Goal: Task Accomplishment & Management: Manage account settings

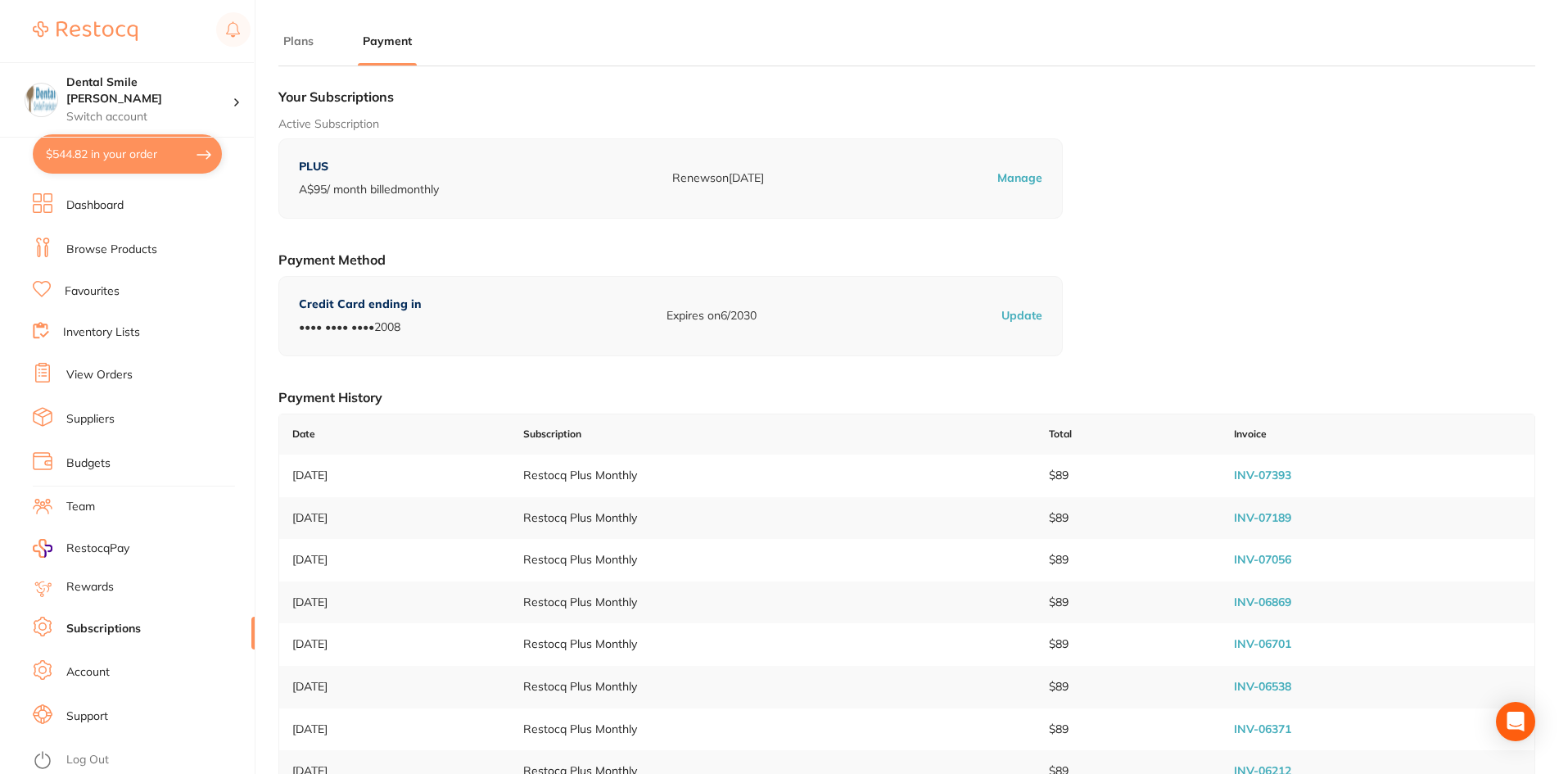
click at [101, 248] on link "Browse Products" at bounding box center [112, 249] width 91 height 17
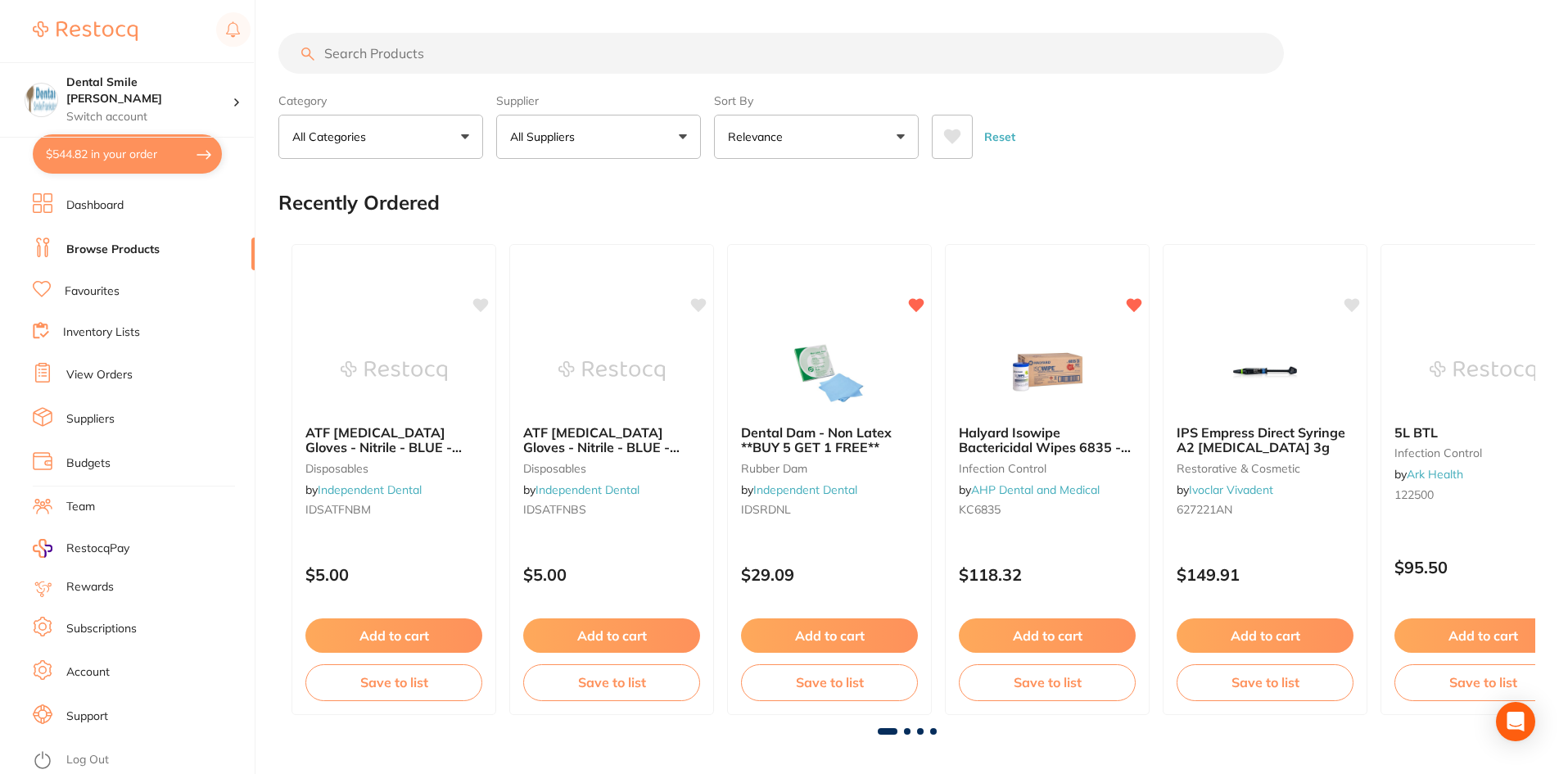
click at [413, 50] on input "search" at bounding box center [781, 54] width 1005 height 41
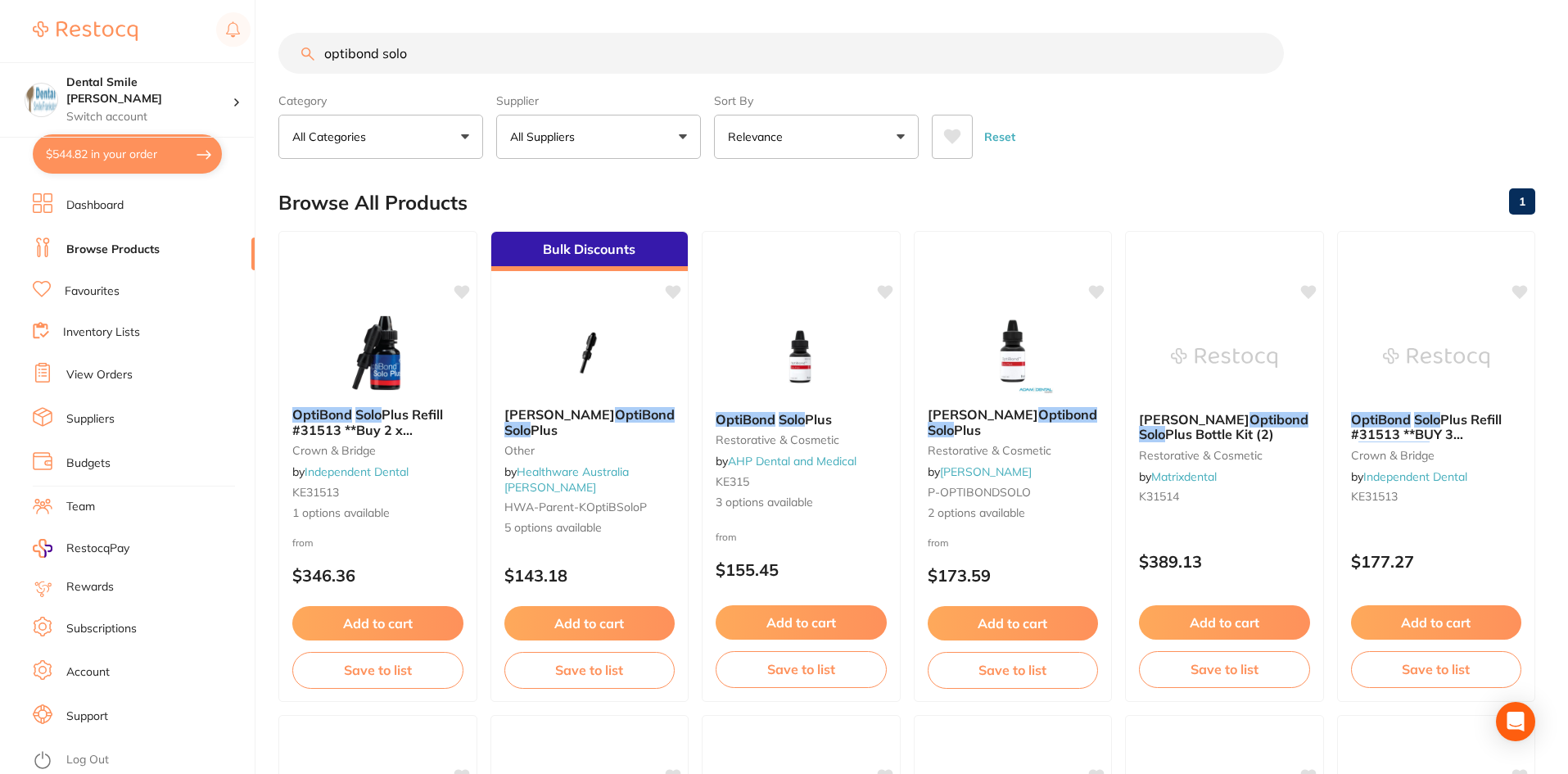
click at [458, 39] on input "optibond solo" at bounding box center [781, 54] width 1005 height 41
type input "optibond solo plus"
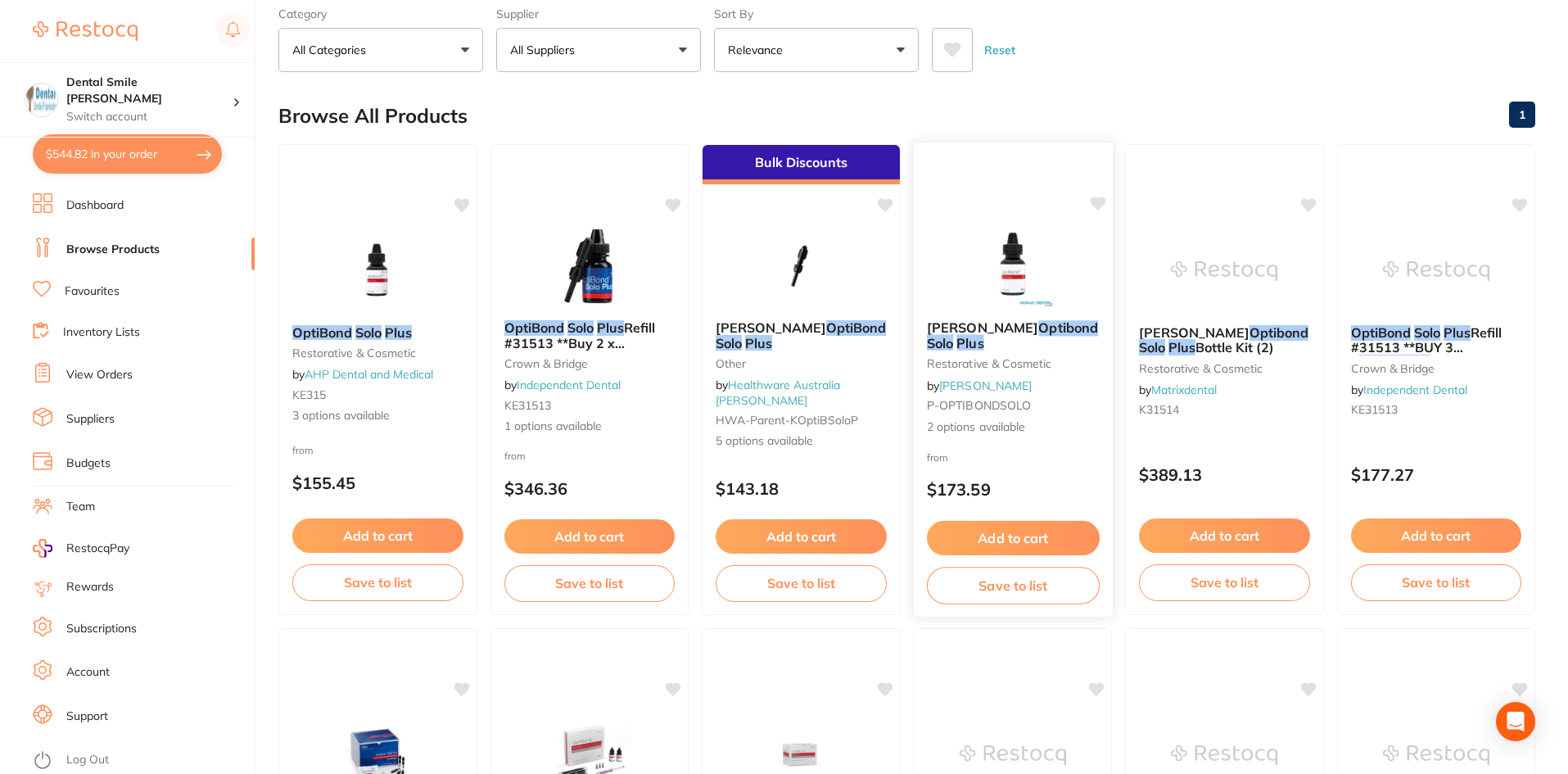
scroll to position [82, 0]
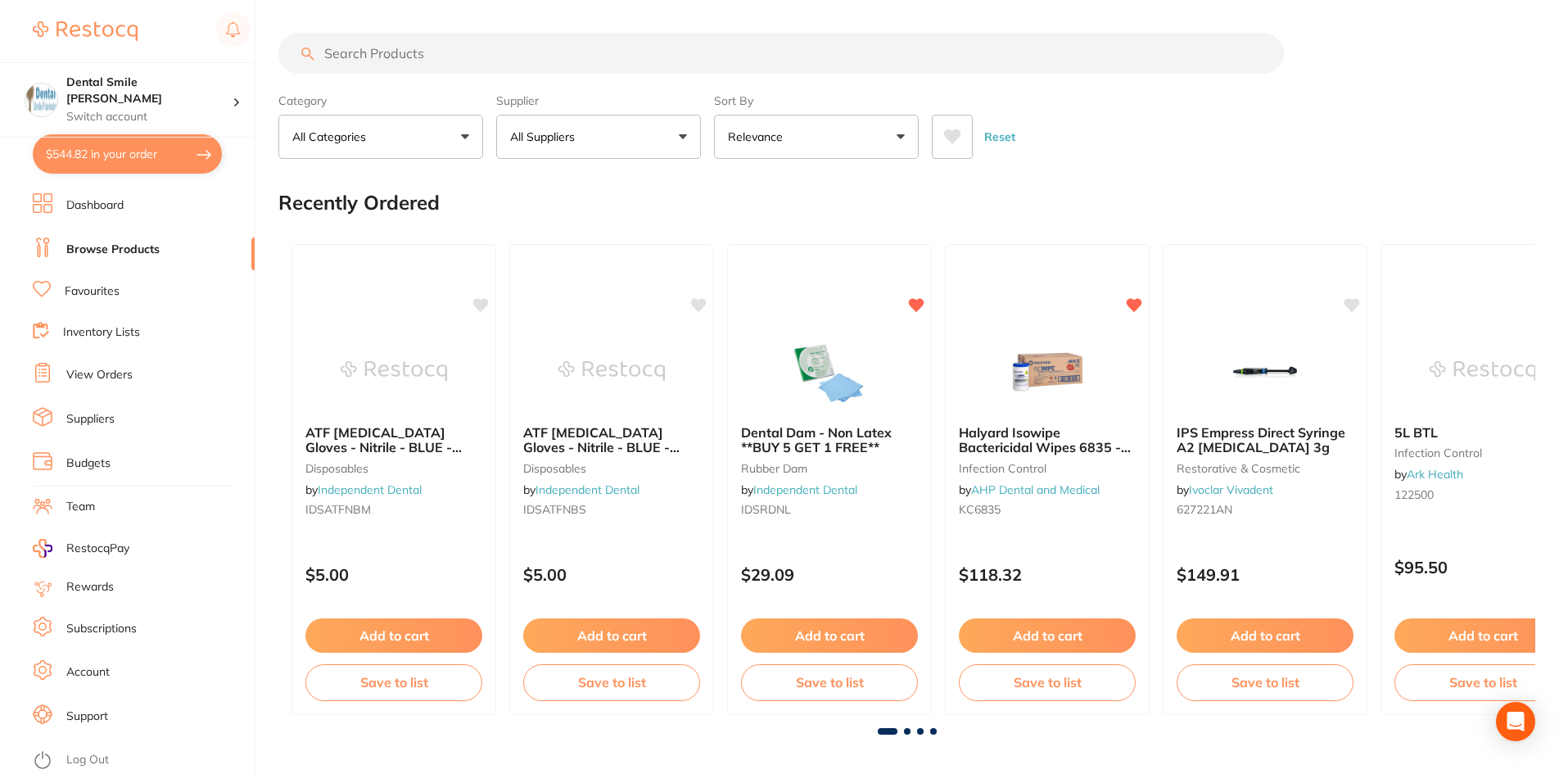
click at [116, 247] on link "Browse Products" at bounding box center [112, 249] width 93 height 17
click at [498, 63] on input "search" at bounding box center [781, 54] width 1005 height 41
type input "optibond solo plus"
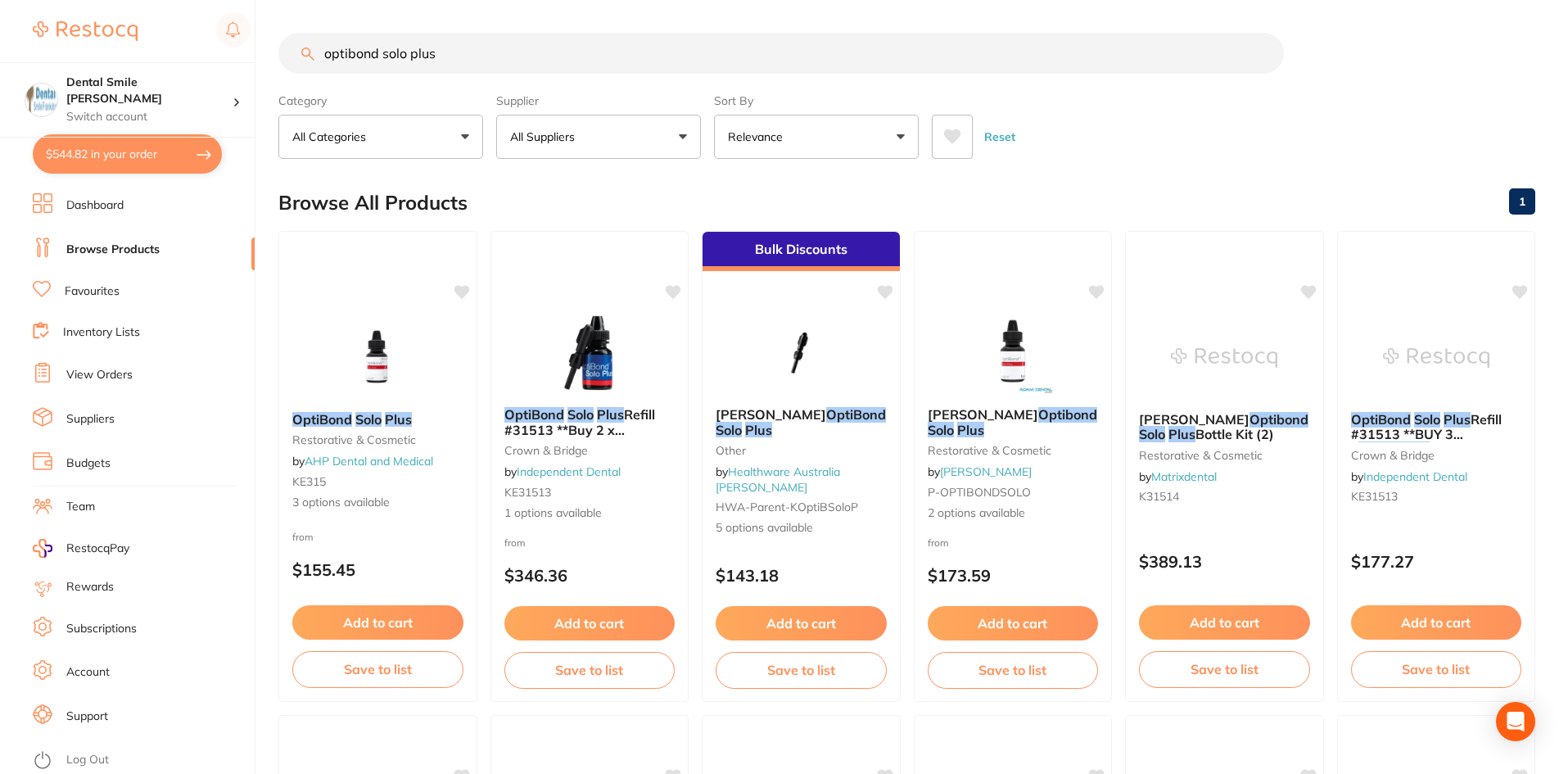
click at [109, 672] on link "Account" at bounding box center [88, 672] width 44 height 17
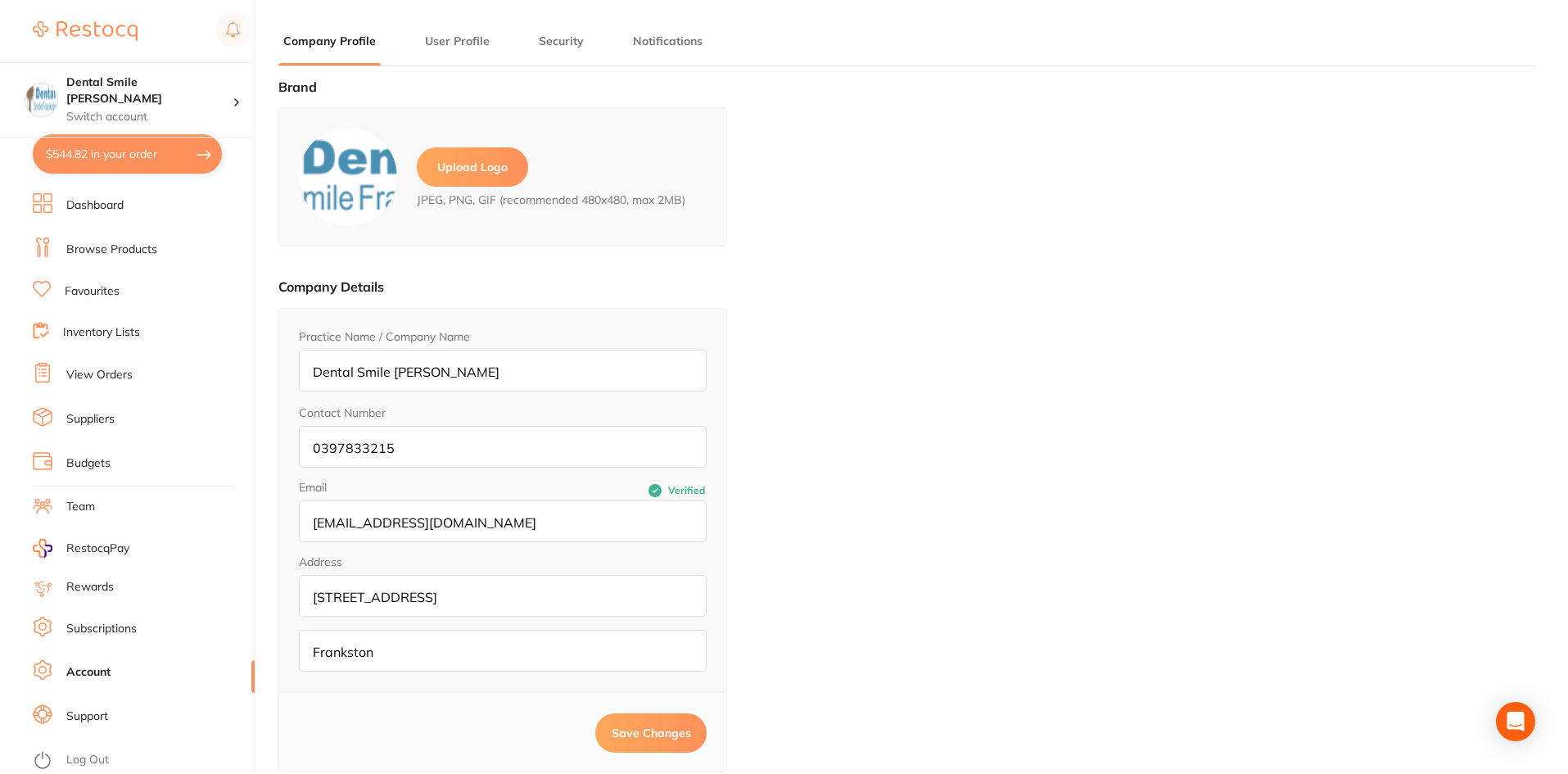
type input "[PERSON_NAME]"
type input "0397833215"
type input "[EMAIL_ADDRESS][DOMAIN_NAME]"
click at [101, 420] on link "Suppliers" at bounding box center [90, 420] width 48 height 17
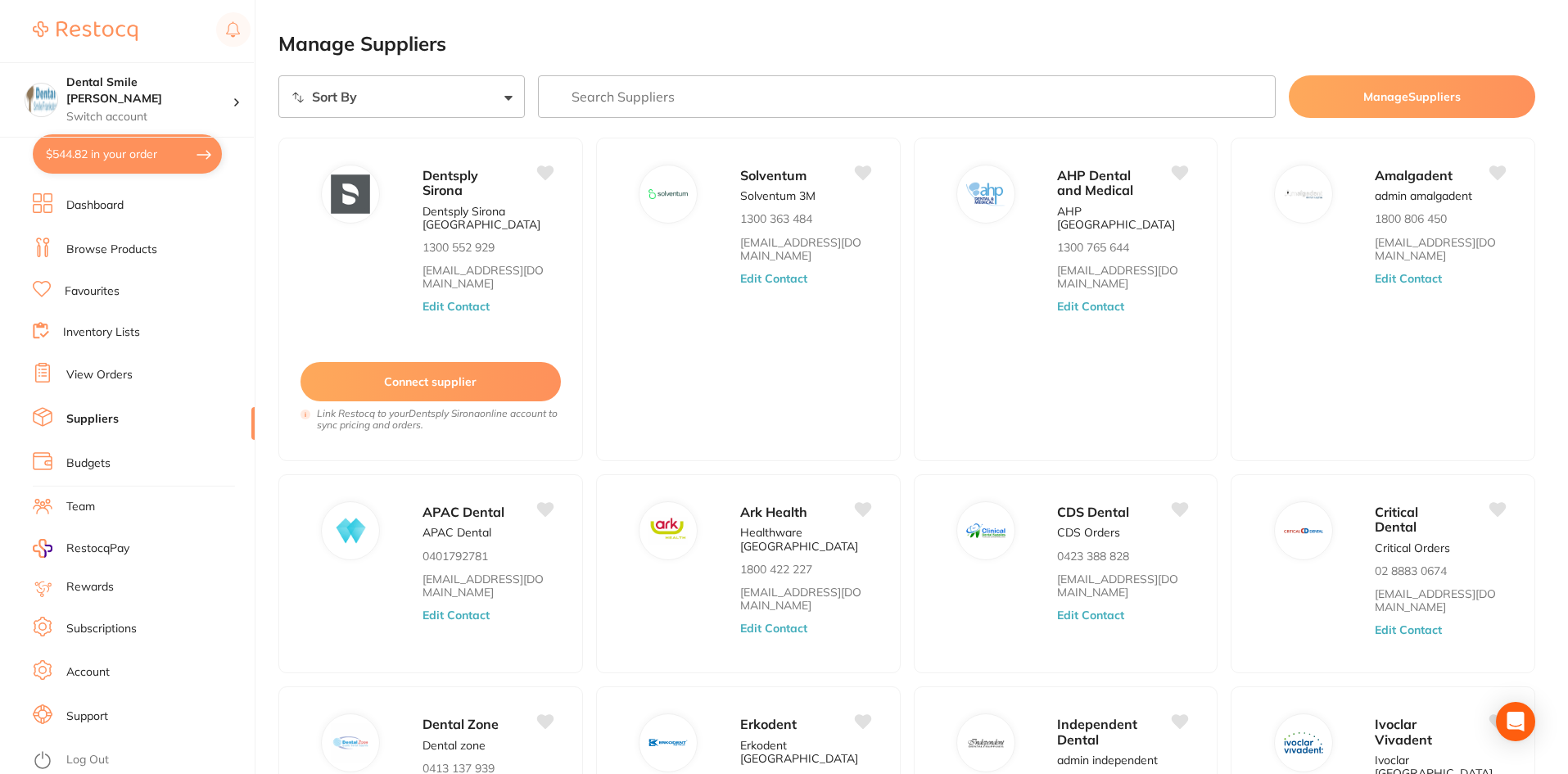
click at [601, 94] on input "search" at bounding box center [907, 97] width 739 height 43
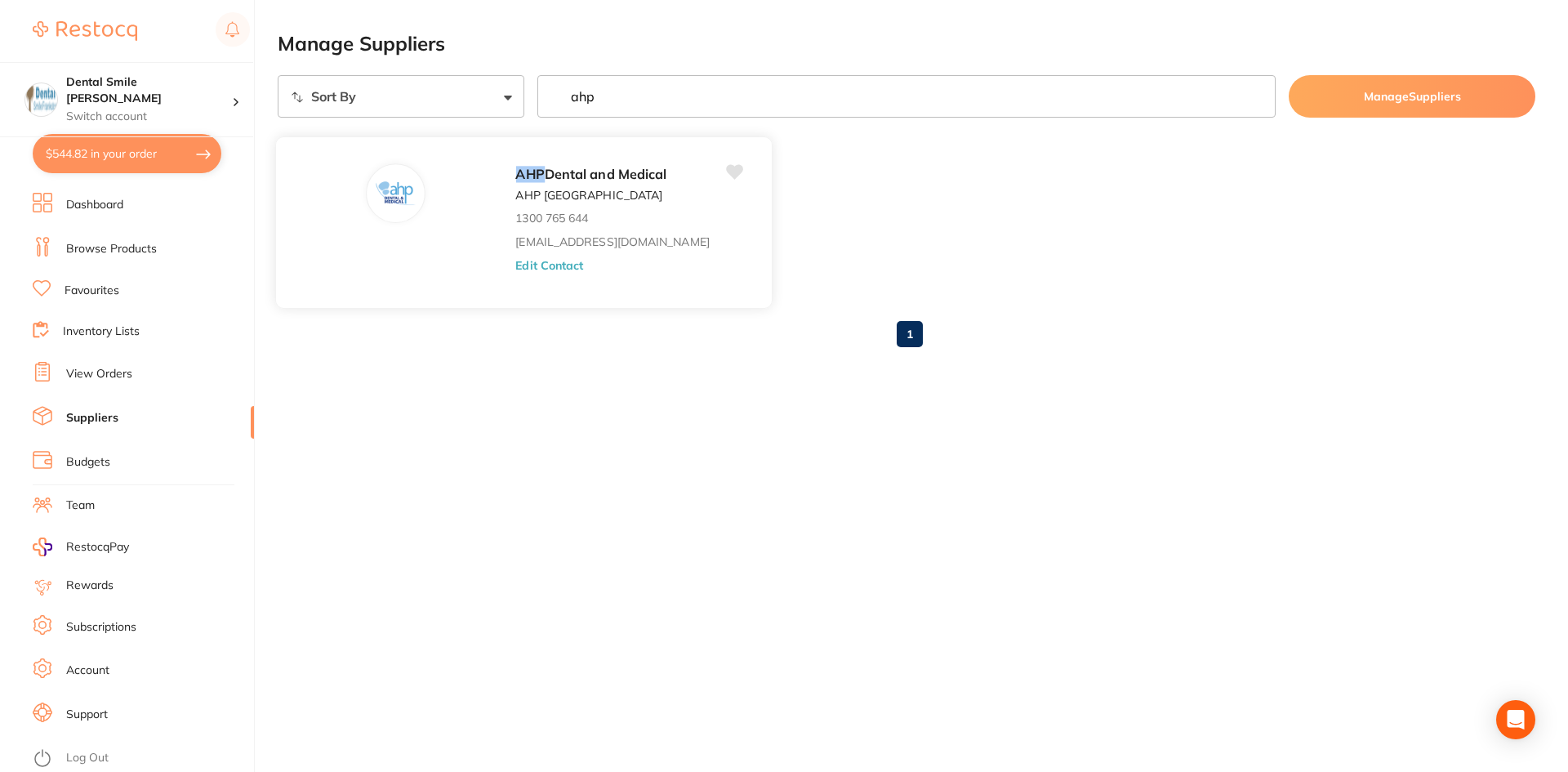
click at [547, 270] on button "Edit Contact" at bounding box center [549, 264] width 68 height 13
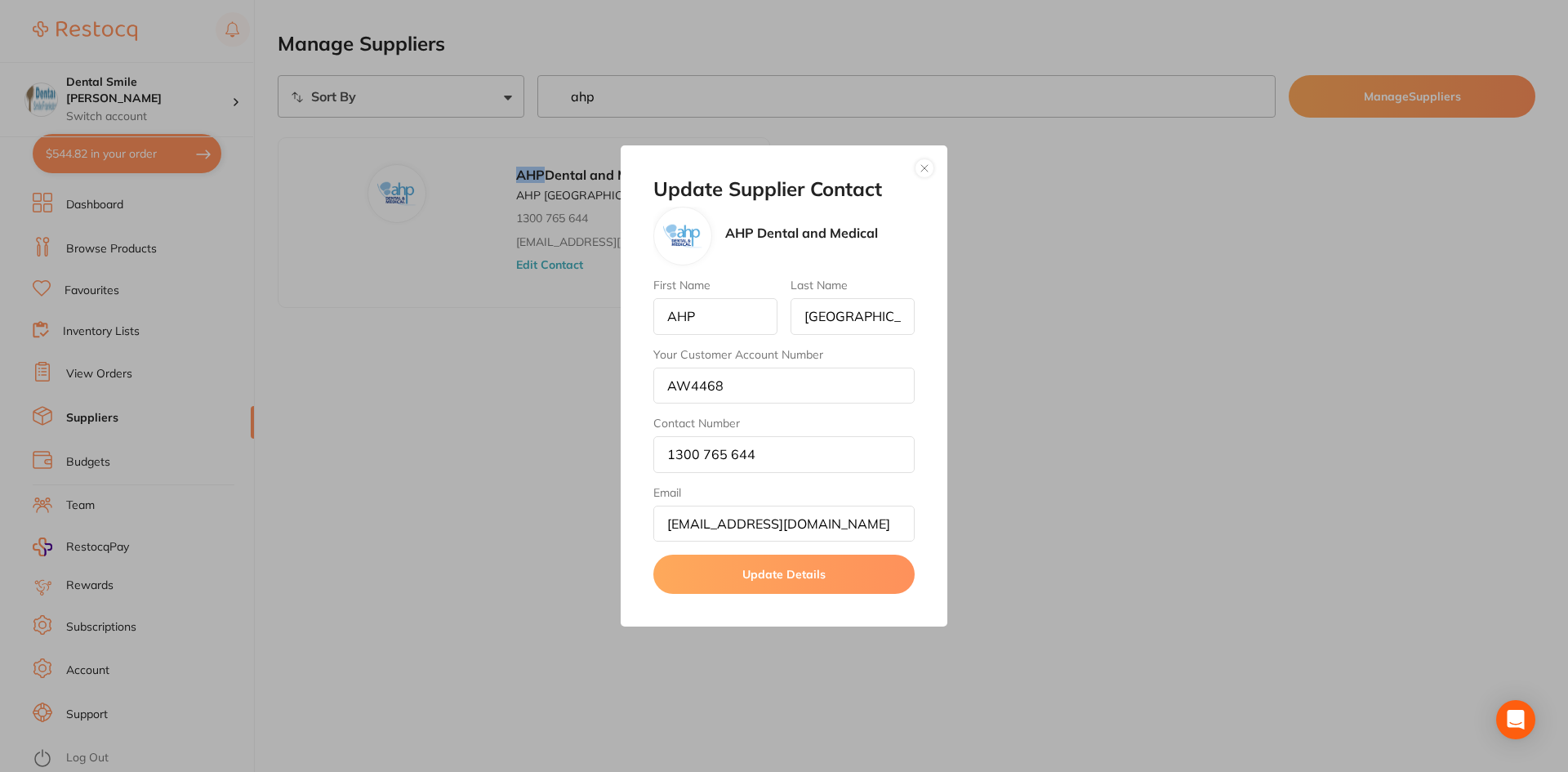
click at [924, 167] on button "button" at bounding box center [924, 168] width 20 height 20
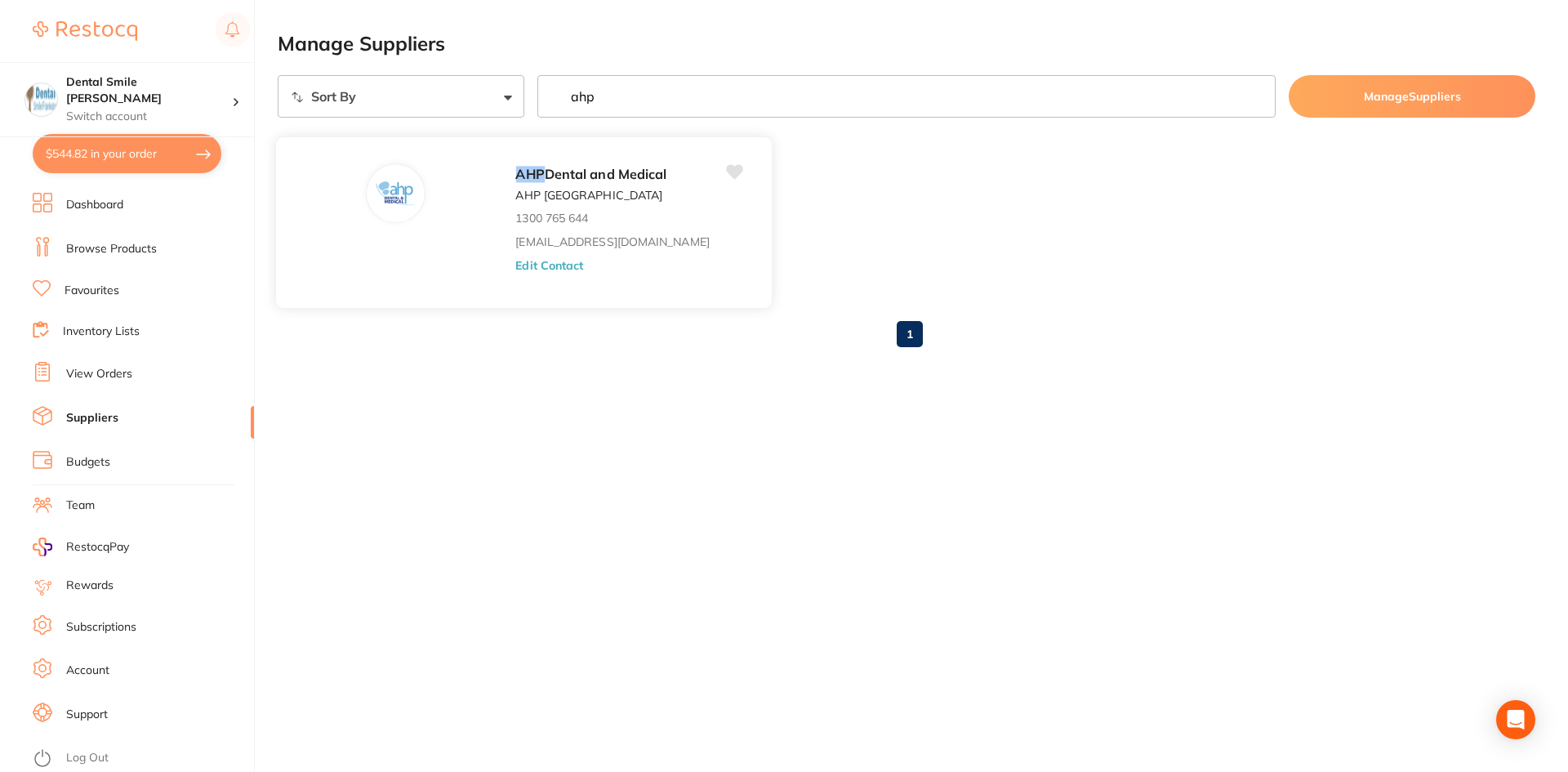
click at [541, 267] on button "Edit Contact" at bounding box center [549, 264] width 68 height 13
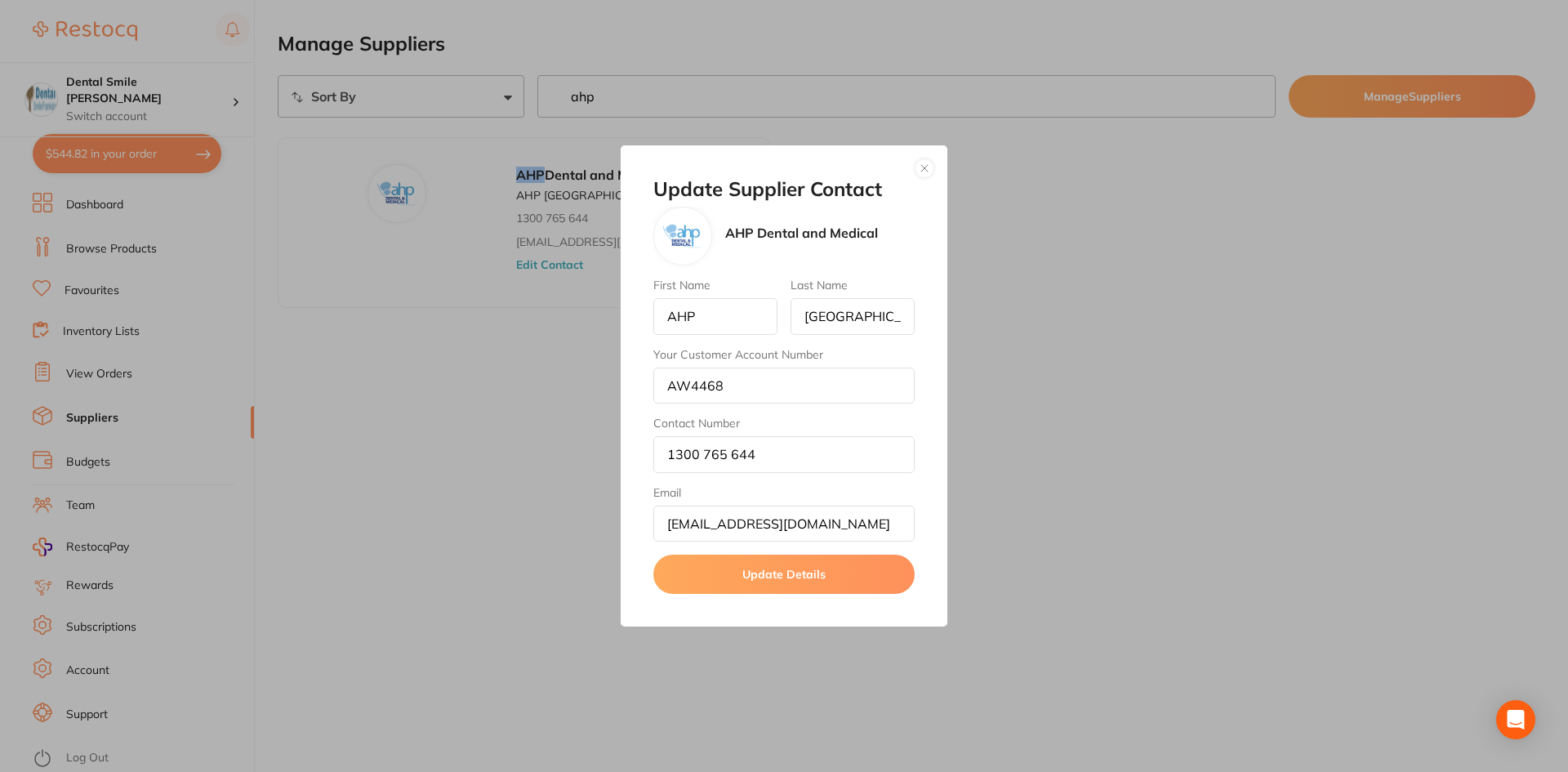
click at [925, 167] on button "button" at bounding box center [924, 168] width 20 height 20
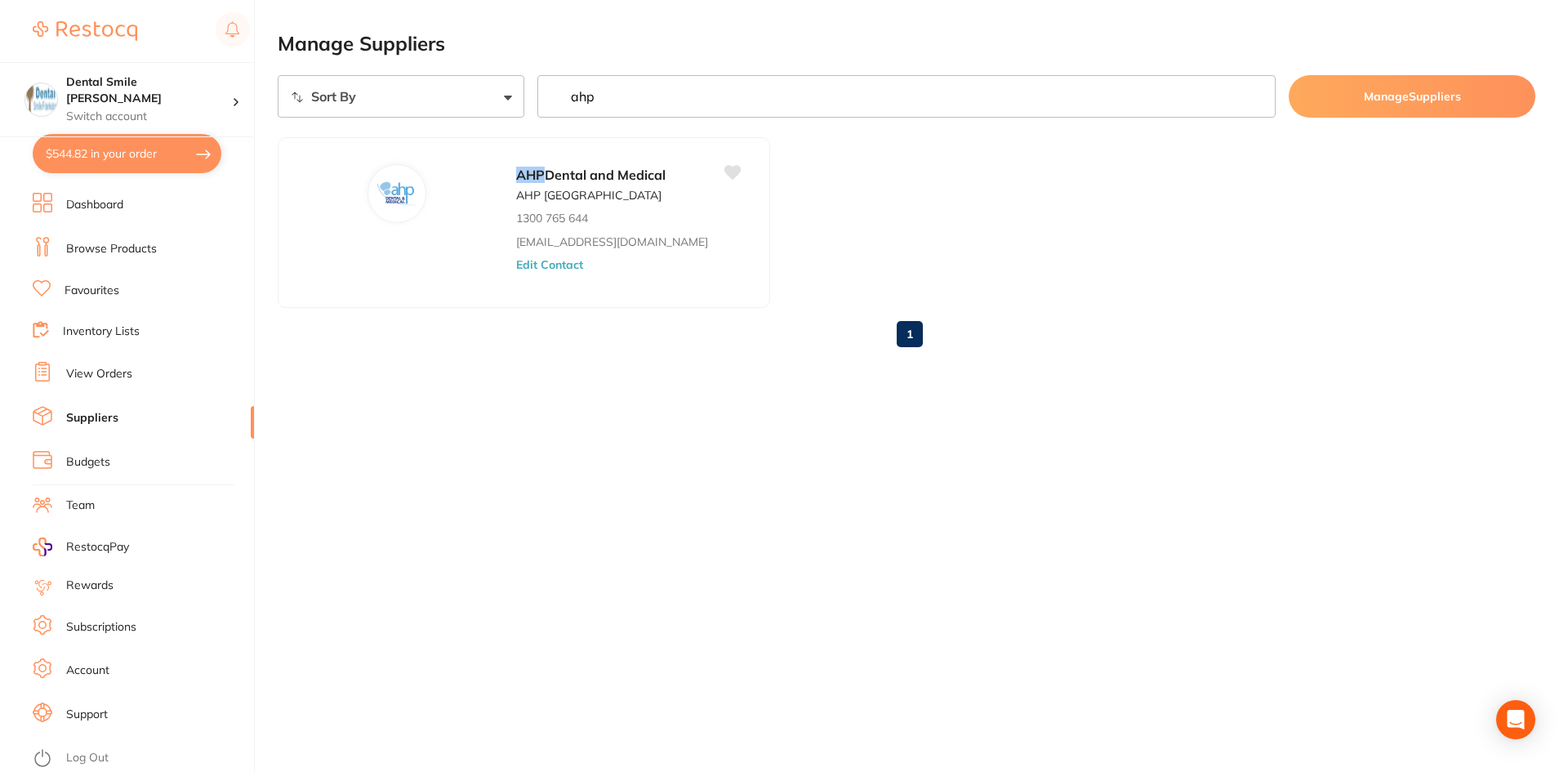
drag, startPoint x: 621, startPoint y: 91, endPoint x: 511, endPoint y: 87, distance: 110.1
click at [522, 89] on div "Sort By A-Z Z-A ahp Manage Suppliers" at bounding box center [906, 96] width 1257 height 43
click at [498, 265] on button "Edit Contact" at bounding box center [517, 264] width 68 height 13
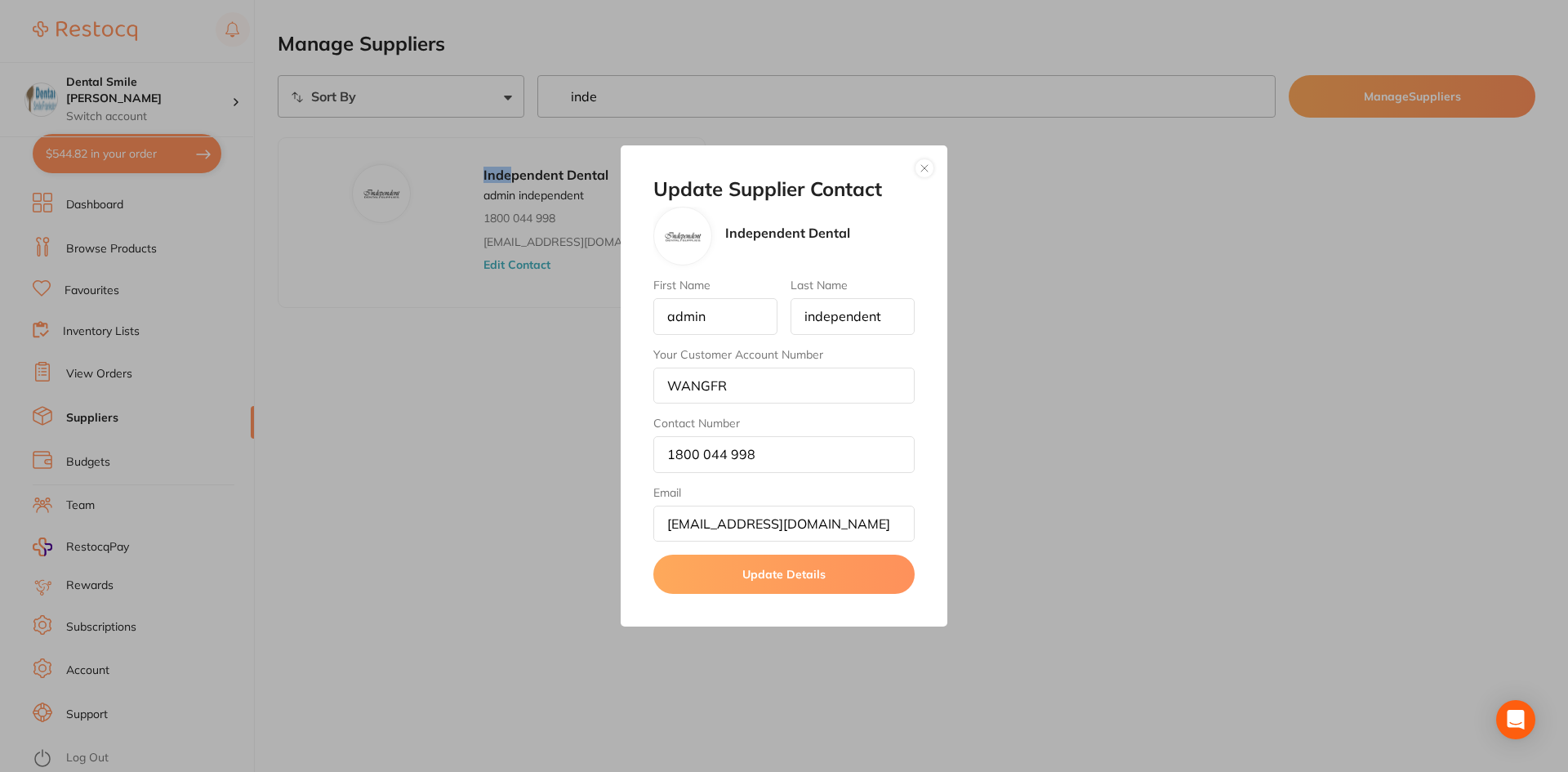
click at [924, 173] on button "button" at bounding box center [924, 168] width 20 height 20
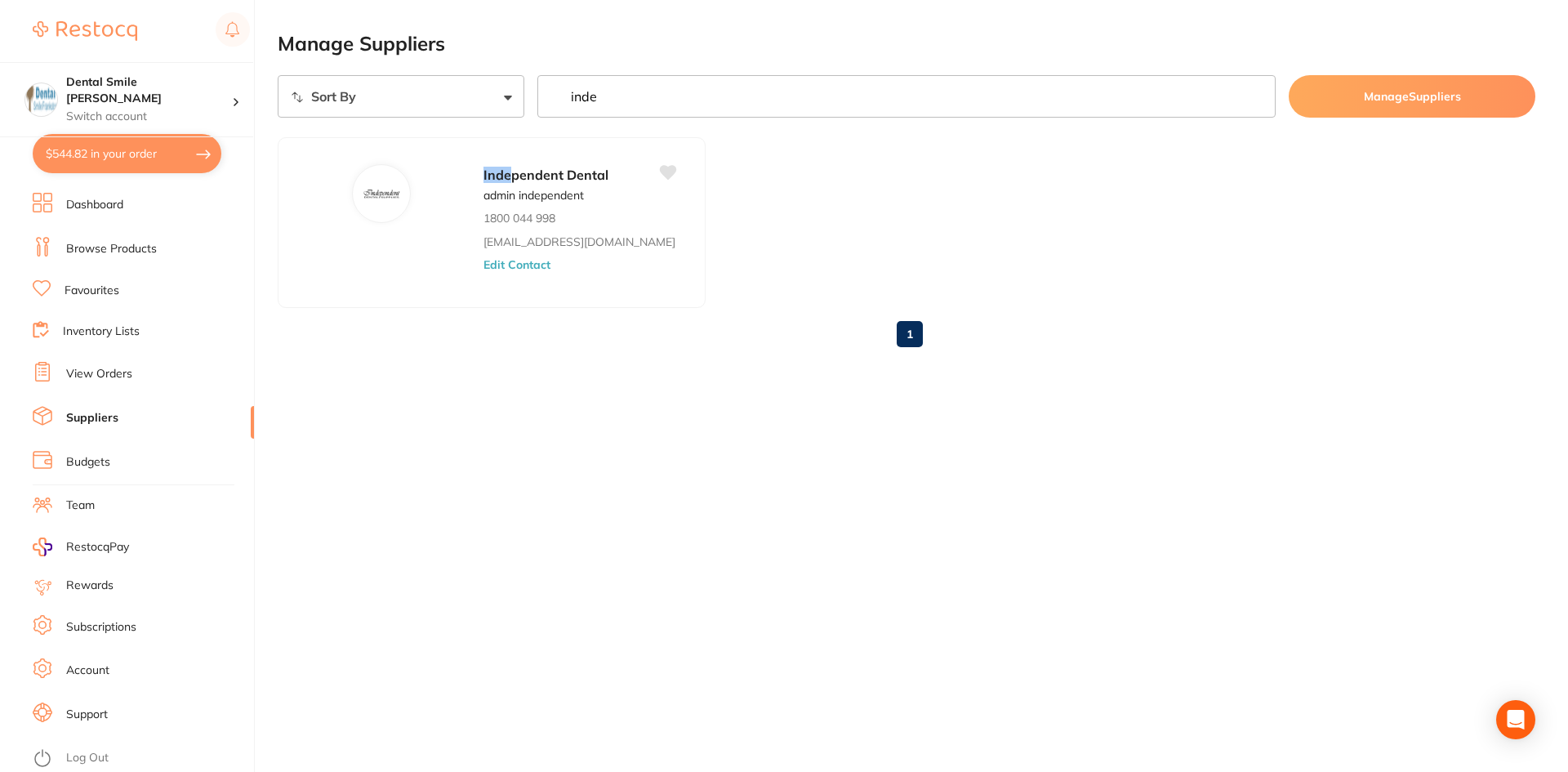
scroll to position [1, 0]
drag, startPoint x: 653, startPoint y: 106, endPoint x: 395, endPoint y: 121, distance: 258.4
click at [393, 121] on section "Sort By A-Z Z-A inde Manage Suppliers Inde pendent Dental admin independent 180…" at bounding box center [906, 218] width 1257 height 285
type input "[PERSON_NAME]"
click at [519, 270] on button "Edit Contact" at bounding box center [553, 264] width 68 height 13
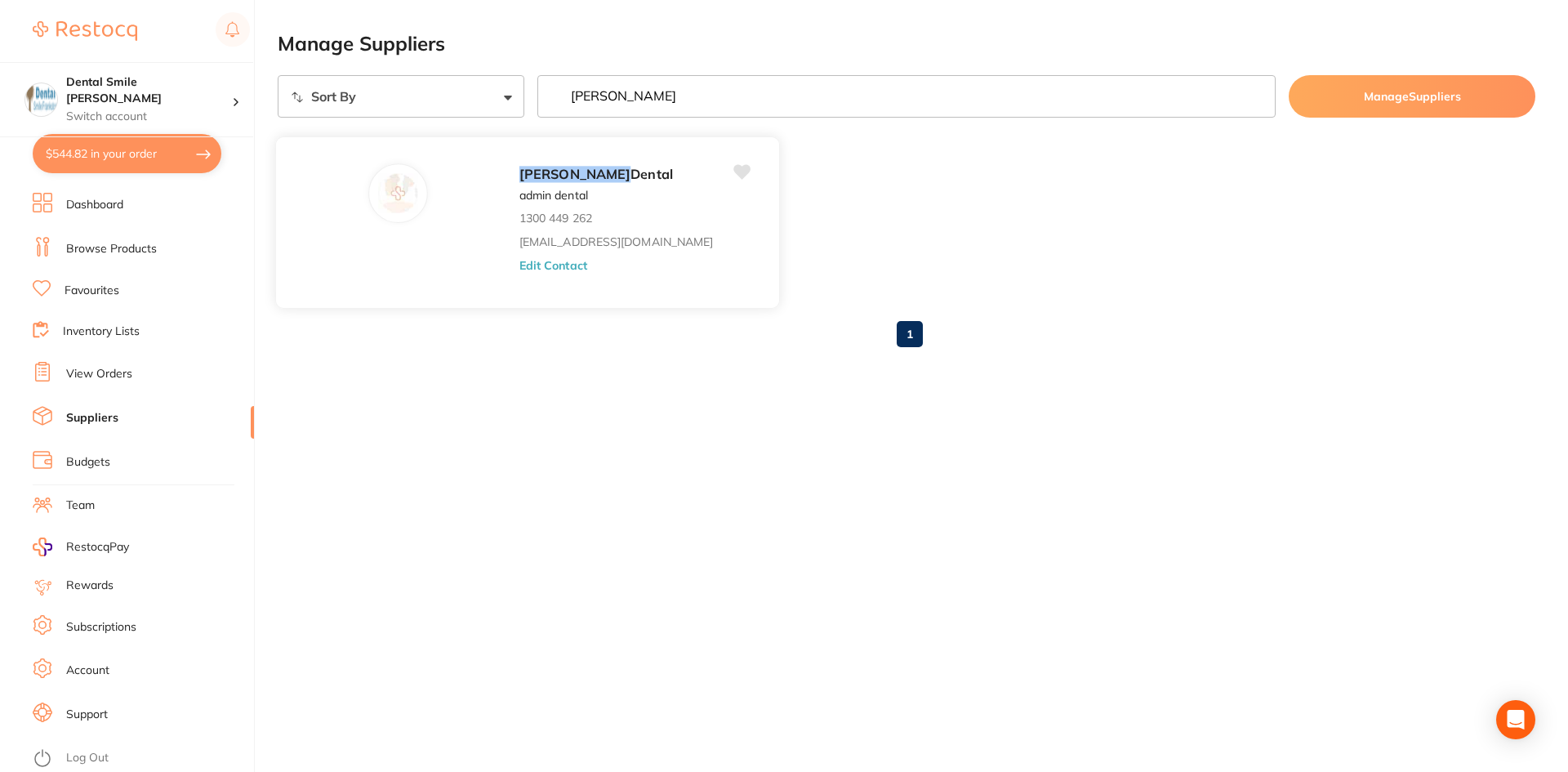
scroll to position [0, 0]
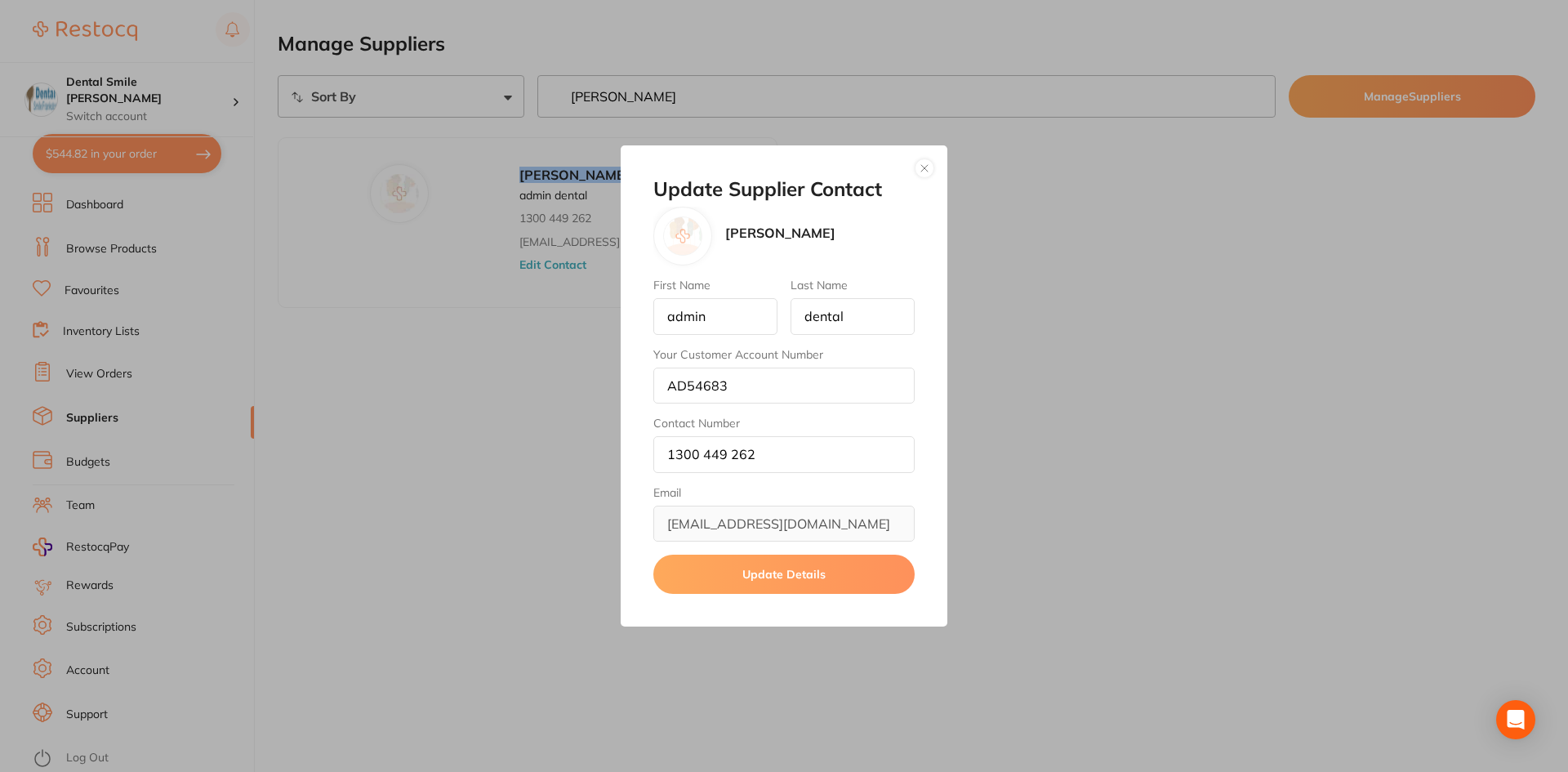
click at [926, 170] on button "button" at bounding box center [924, 168] width 20 height 20
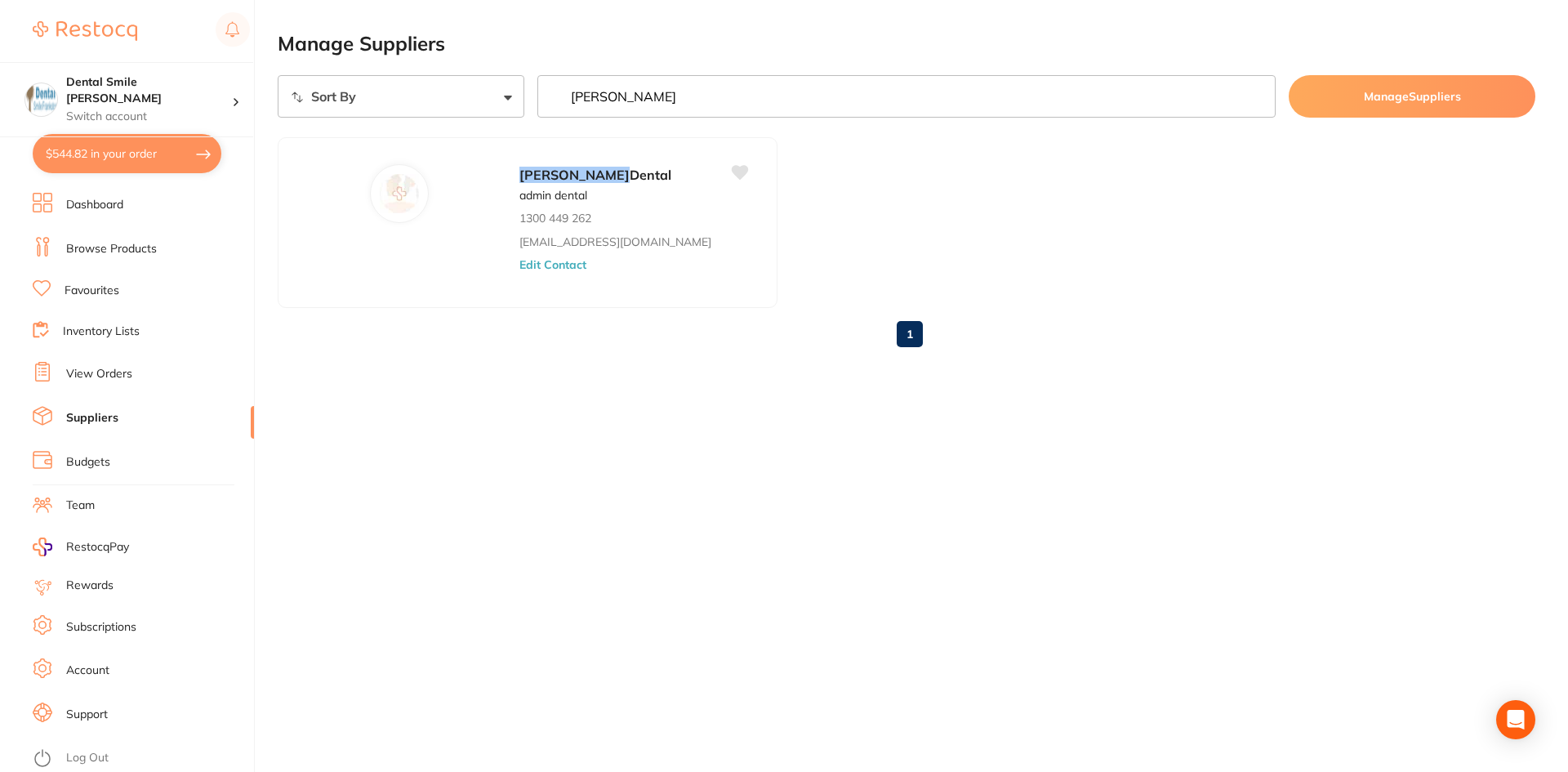
click at [926, 170] on div at bounding box center [784, 386] width 1568 height 772
